Goal: Task Accomplishment & Management: Manage account settings

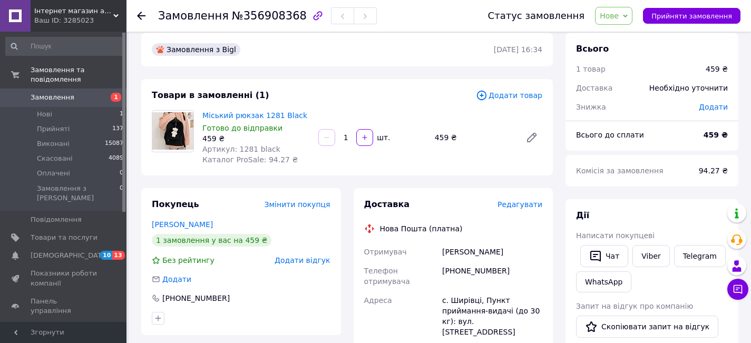
scroll to position [17, 0]
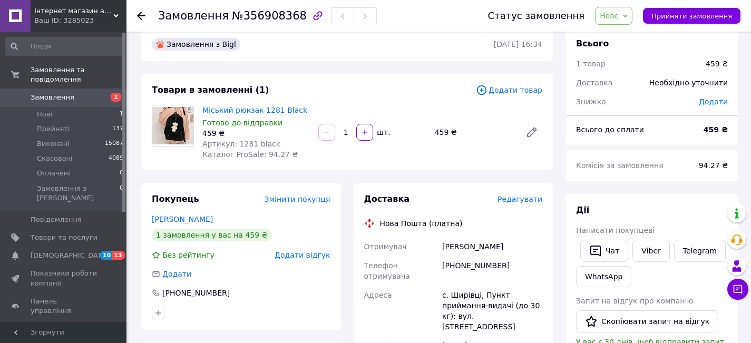
click at [181, 225] on div "Покупець Змінити покупця [PERSON_NAME] 1 замовлення у вас на 459 ₴ Без рейтингу…" at bounding box center [241, 256] width 200 height 147
click at [182, 223] on link "[PERSON_NAME]" at bounding box center [182, 219] width 61 height 8
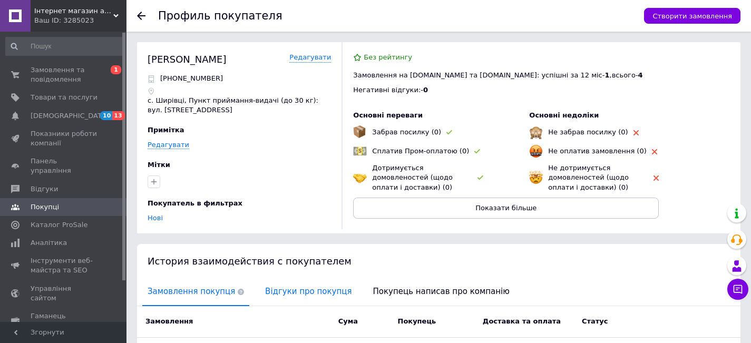
click at [285, 289] on span "Відгуки про покупця" at bounding box center [308, 291] width 97 height 27
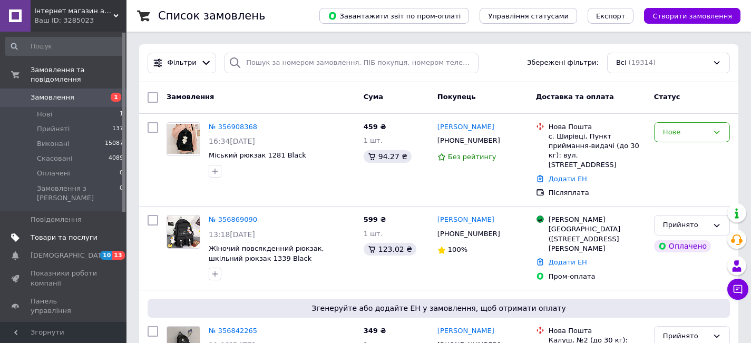
click at [109, 233] on span at bounding box center [112, 237] width 29 height 9
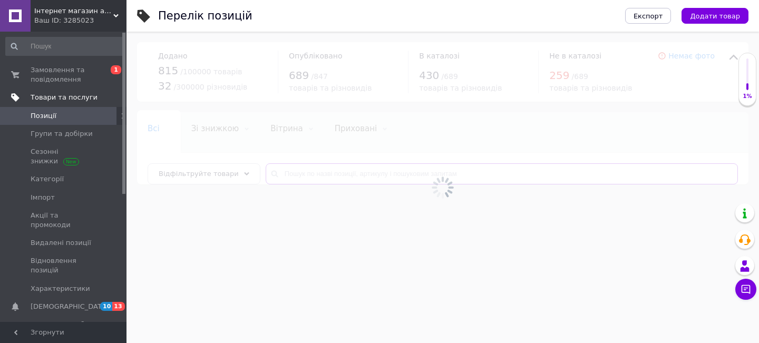
click at [312, 176] on input "text" at bounding box center [502, 173] width 472 height 21
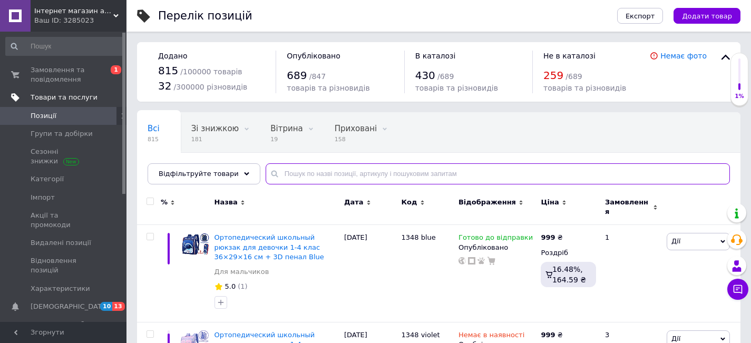
click at [311, 177] on input "text" at bounding box center [498, 173] width 465 height 21
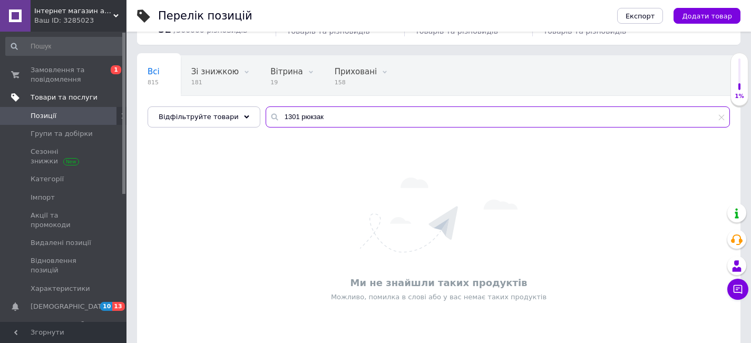
scroll to position [70, 0]
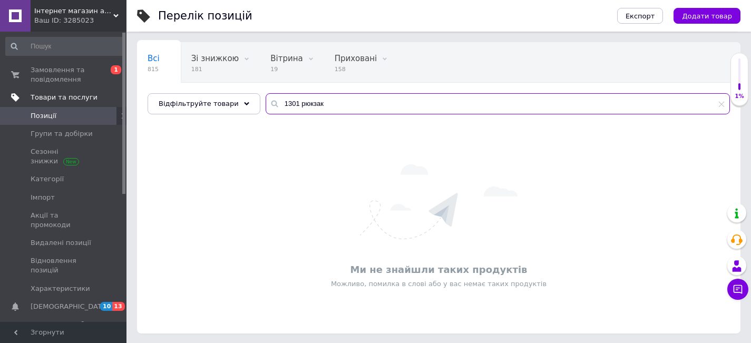
click at [323, 102] on input "1301 рюкзак" at bounding box center [498, 103] width 465 height 21
click at [303, 99] on input "1301 рюкзак" at bounding box center [498, 103] width 465 height 21
click at [304, 102] on input "1301 рюкзак" at bounding box center [498, 103] width 465 height 21
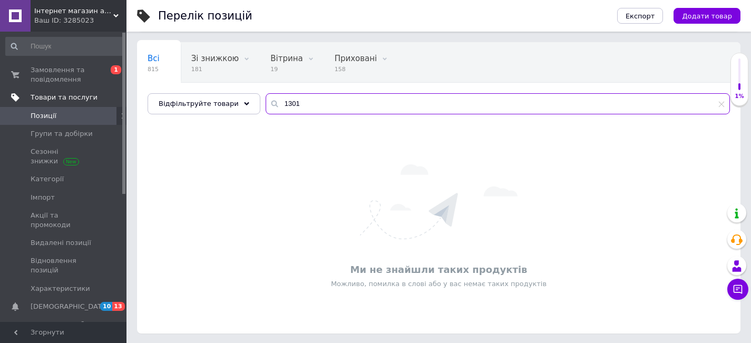
click at [278, 103] on input "1301" at bounding box center [498, 103] width 465 height 21
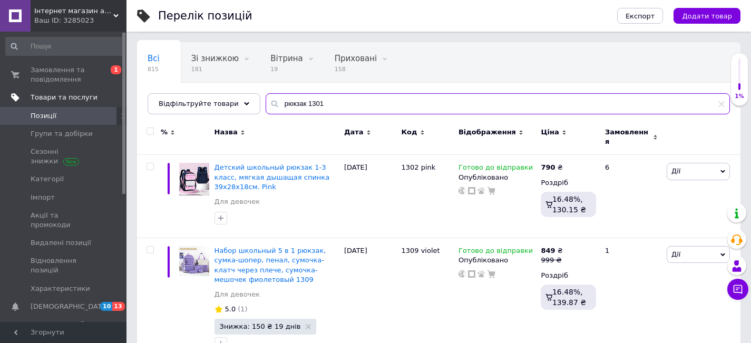
type input "рюкзак 1301"
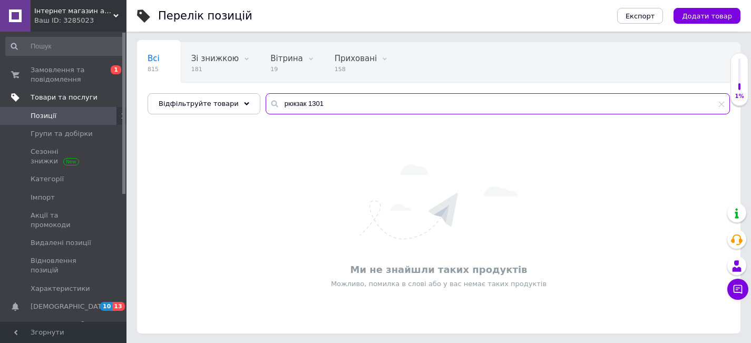
click at [325, 99] on input "рюкзак 1301" at bounding box center [498, 103] width 465 height 21
click at [65, 113] on span "Позиції" at bounding box center [64, 115] width 67 height 9
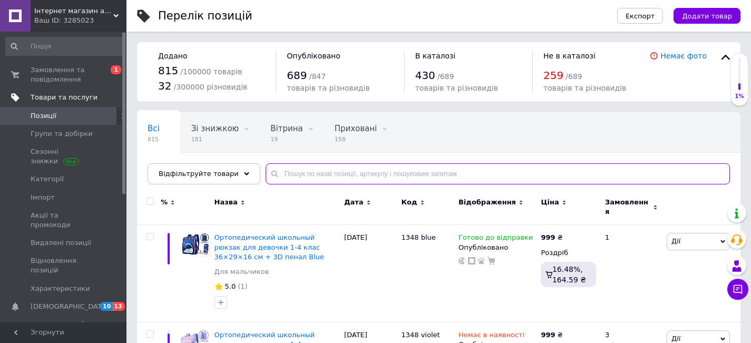
click at [311, 174] on input "text" at bounding box center [498, 173] width 465 height 21
type input "1301"
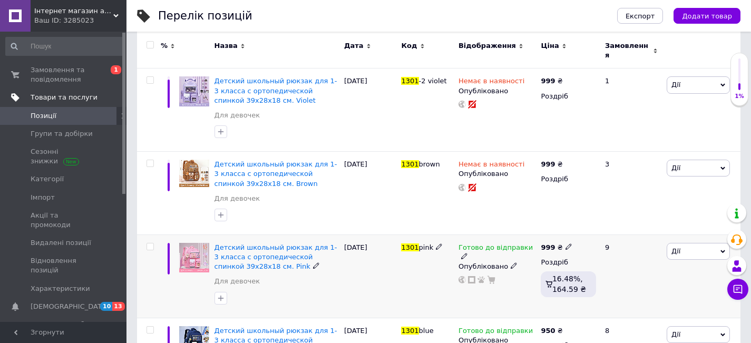
scroll to position [158, 0]
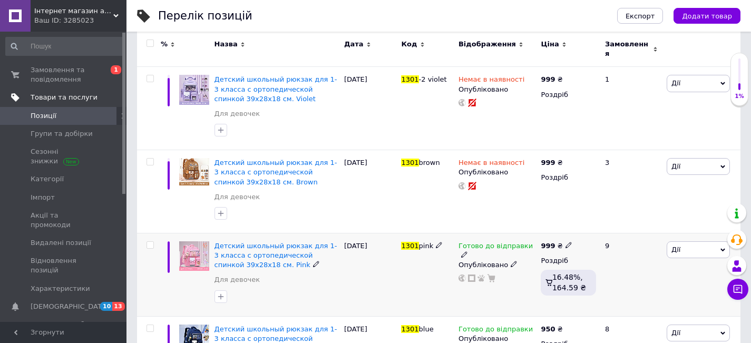
click at [467, 252] on use at bounding box center [464, 255] width 6 height 6
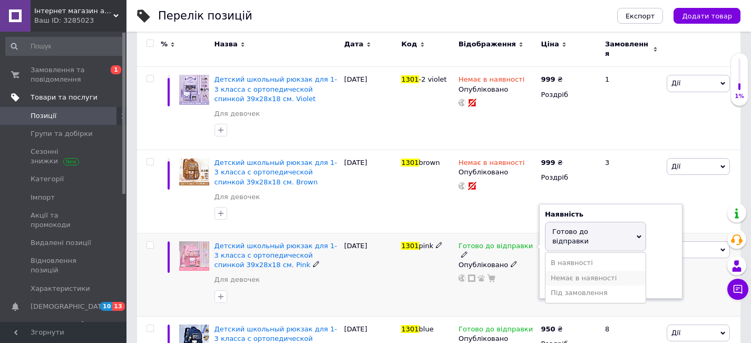
click at [554, 271] on li "Немає в наявності" at bounding box center [596, 278] width 100 height 15
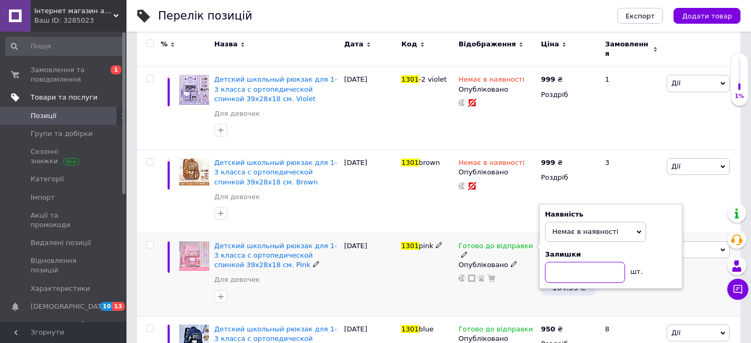
click at [554, 262] on input at bounding box center [585, 272] width 80 height 21
type input "0"
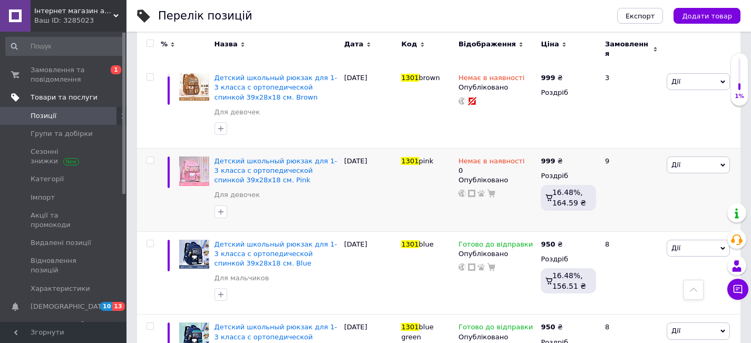
scroll to position [243, 0]
